Goal: Check status: Check status

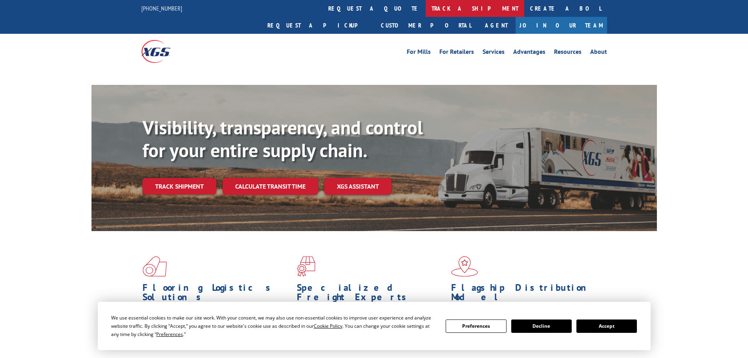
click at [426, 5] on link "track a shipment" at bounding box center [475, 8] width 99 height 17
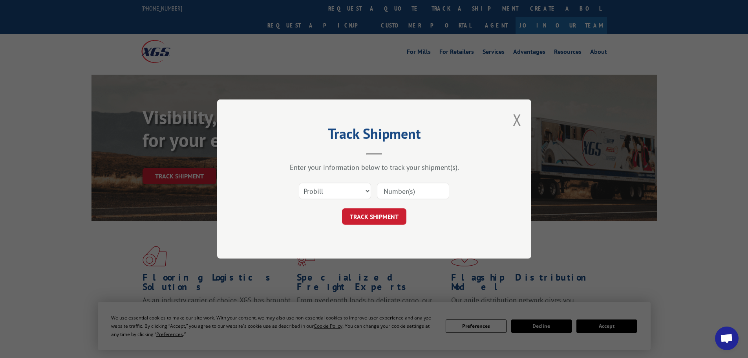
click at [345, 195] on select "Select category... Probill BOL PO" at bounding box center [335, 191] width 72 height 16
select select "bol"
click at [299, 183] on select "Select category... Probill BOL PO" at bounding box center [335, 191] width 72 height 16
click at [383, 198] on input at bounding box center [413, 191] width 72 height 16
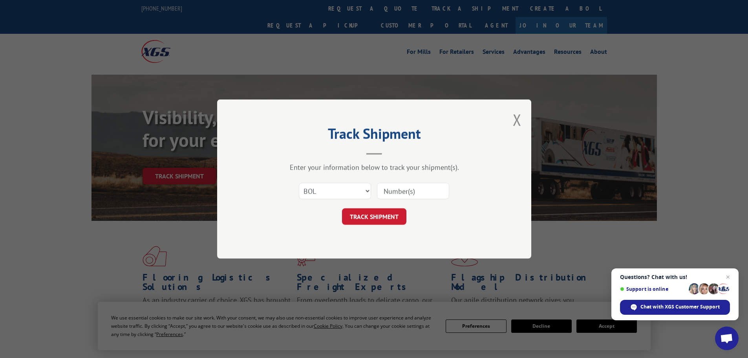
paste input "5590498"
type input "5590498"
click at [382, 220] on button "TRACK SHIPMENT" at bounding box center [374, 216] width 64 height 16
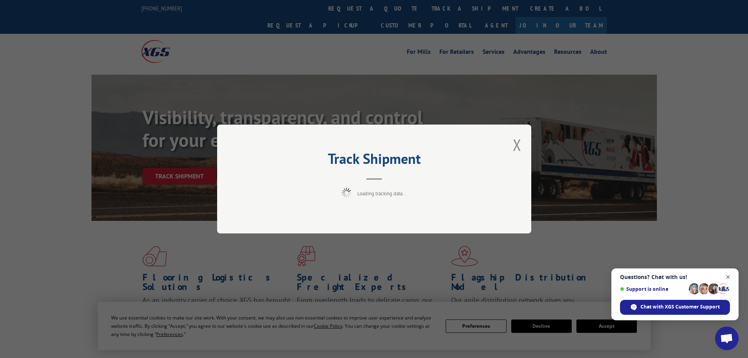
click at [730, 273] on span "Close chat" at bounding box center [728, 277] width 10 height 10
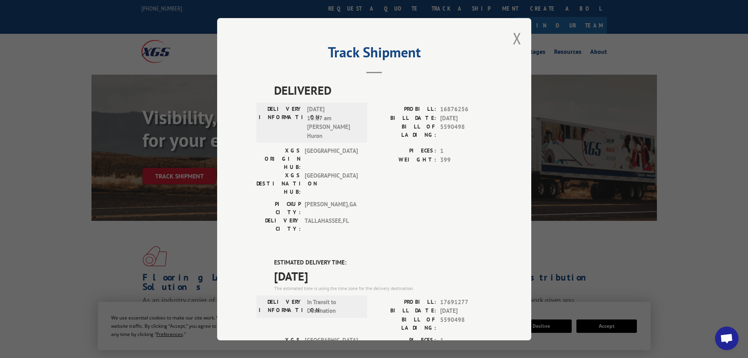
drag, startPoint x: 415, startPoint y: 68, endPoint x: 507, endPoint y: 50, distance: 93.5
click at [507, 50] on div "Track Shipment DELIVERED DELIVERY INFORMATION: [DATE] 10:17 am J. Huron PROBILL…" at bounding box center [374, 179] width 314 height 322
click at [515, 37] on button "Close modal" at bounding box center [517, 38] width 9 height 21
